Goal: Task Accomplishment & Management: Manage account settings

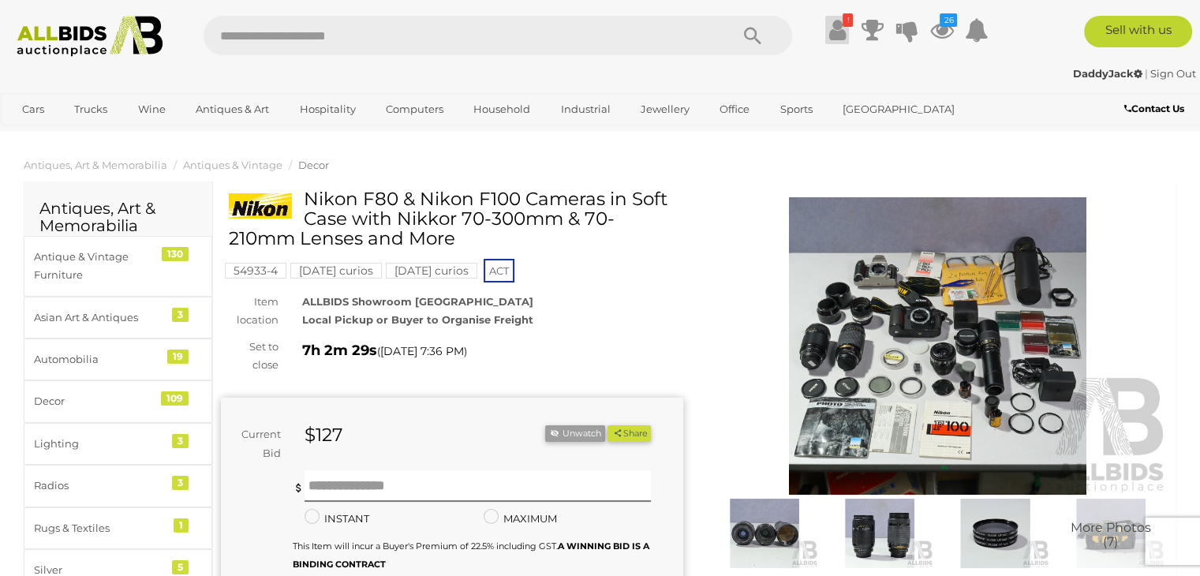
click at [832, 32] on icon at bounding box center [837, 30] width 17 height 28
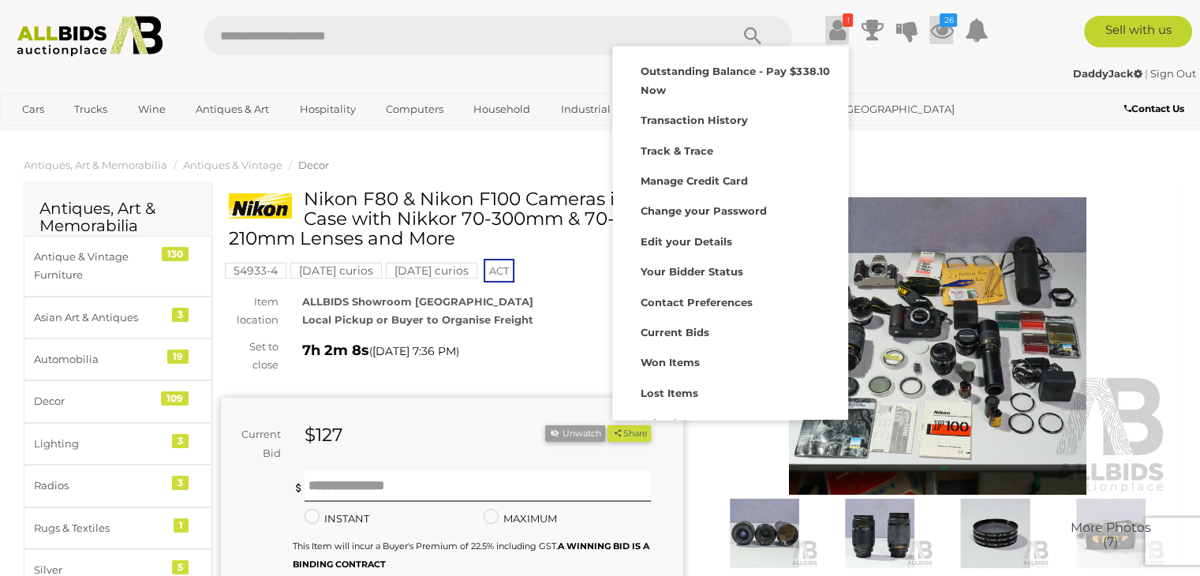
click at [945, 24] on icon "26" at bounding box center [948, 19] width 17 height 13
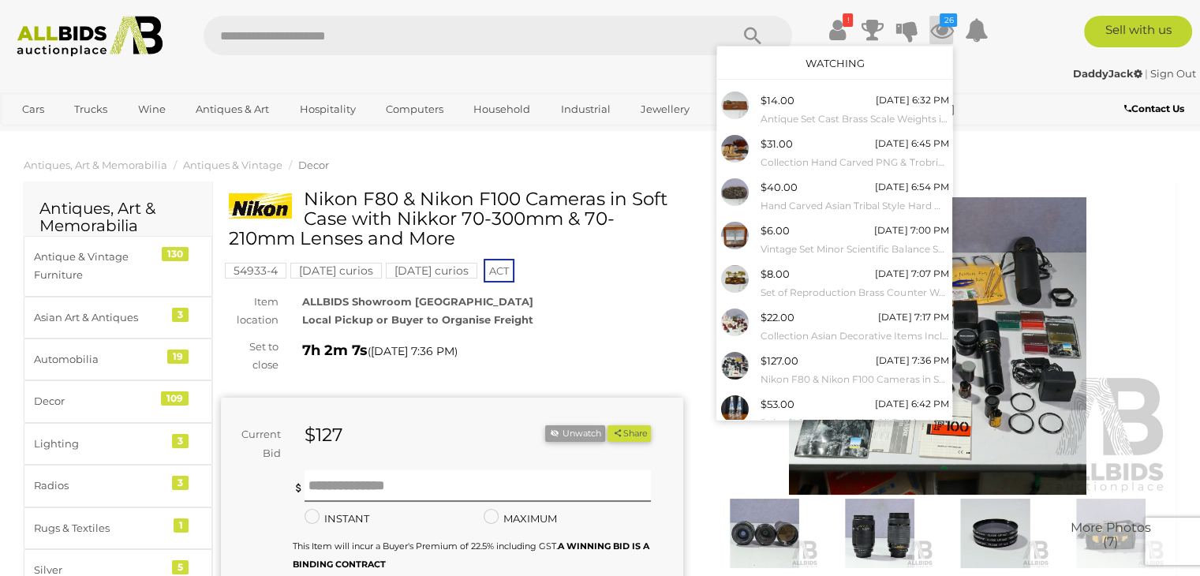
scroll to position [129, 0]
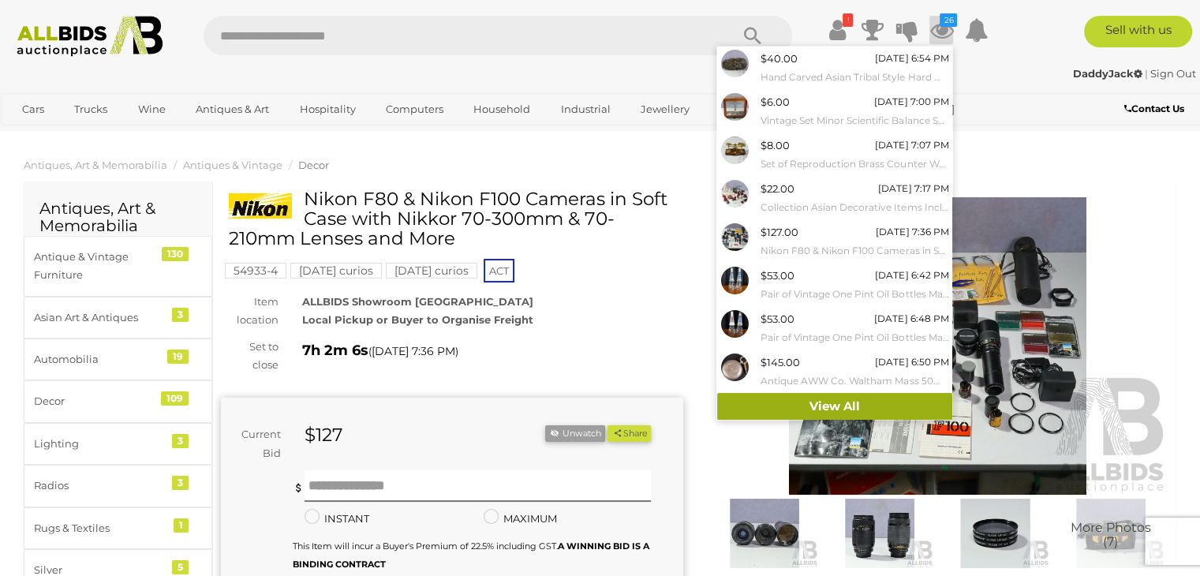
click at [903, 402] on link "View All" at bounding box center [834, 407] width 235 height 28
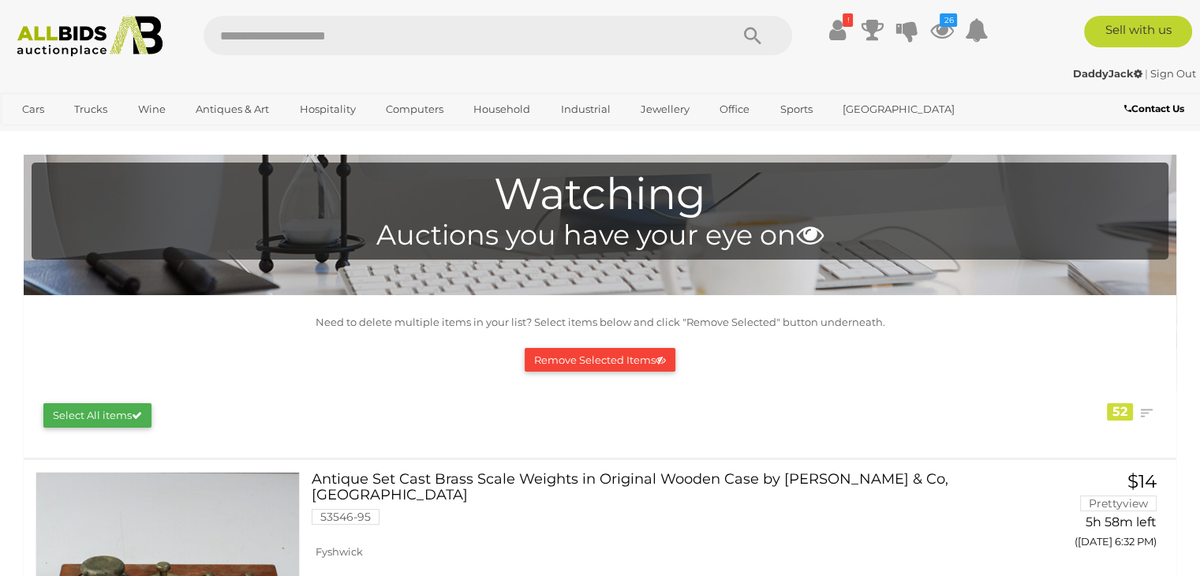
scroll to position [6047, 0]
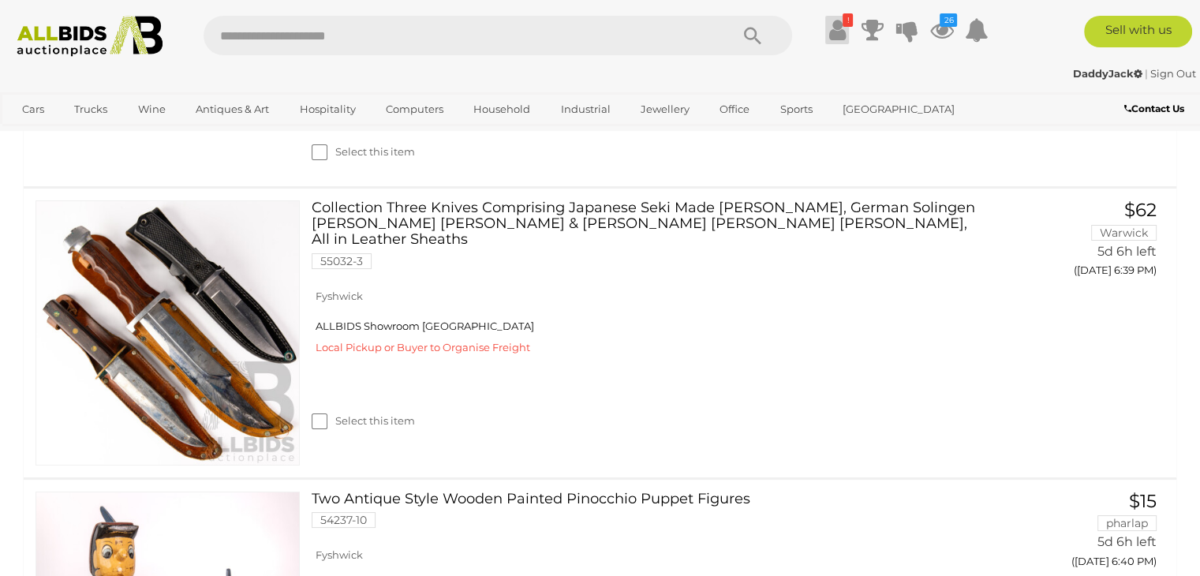
click at [841, 32] on icon at bounding box center [837, 30] width 17 height 28
